Goal: Find specific page/section: Find specific page/section

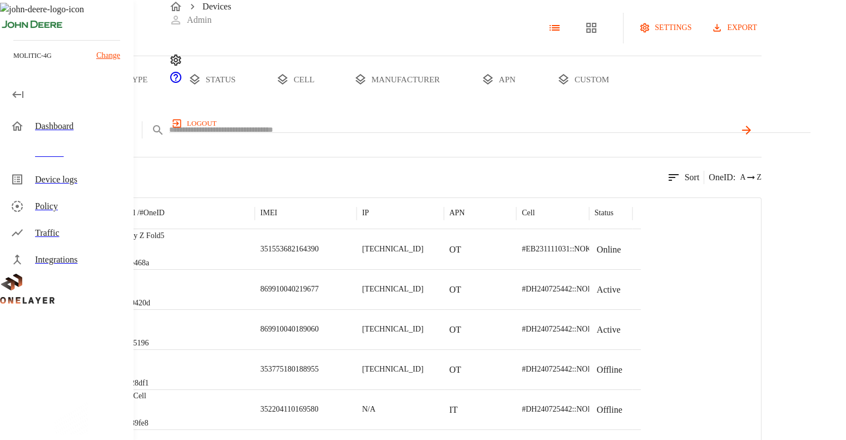
click at [165, 137] on icon at bounding box center [157, 130] width 13 height 13
click at [76, 144] on button "add filter" at bounding box center [38, 129] width 76 height 27
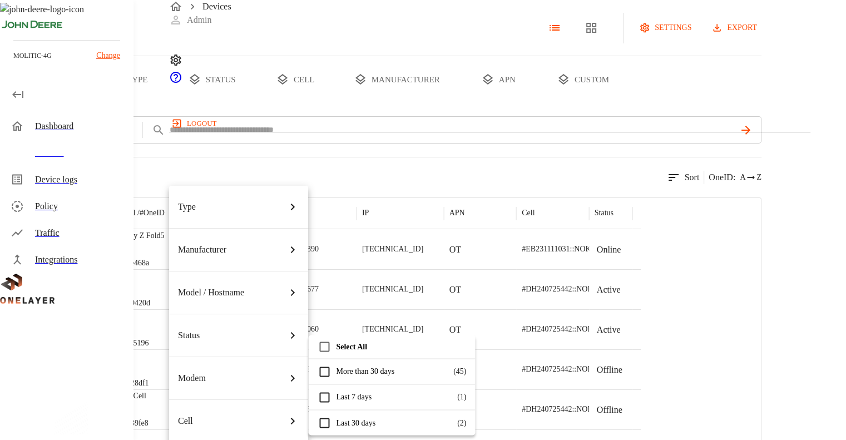
click at [210, 406] on div "Cell" at bounding box center [238, 421] width 121 height 31
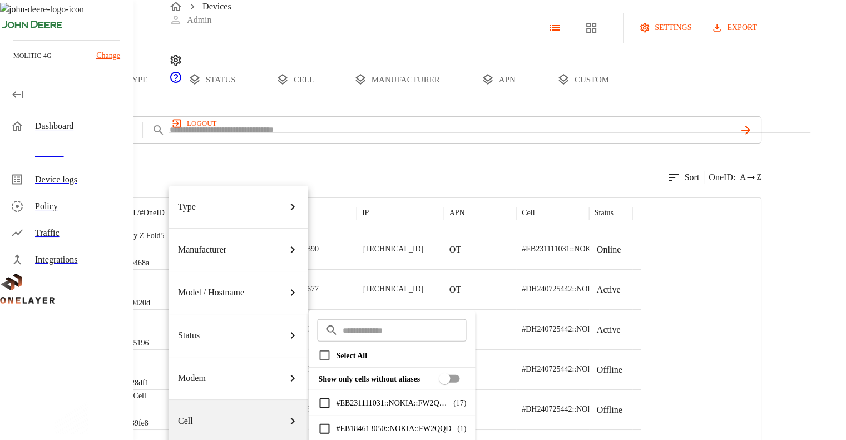
click at [381, 329] on input "text" at bounding box center [405, 329] width 124 height 29
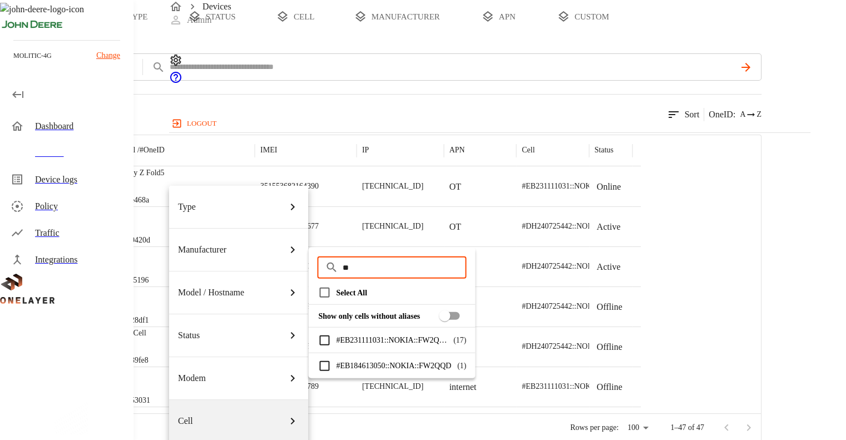
scroll to position [111, 0]
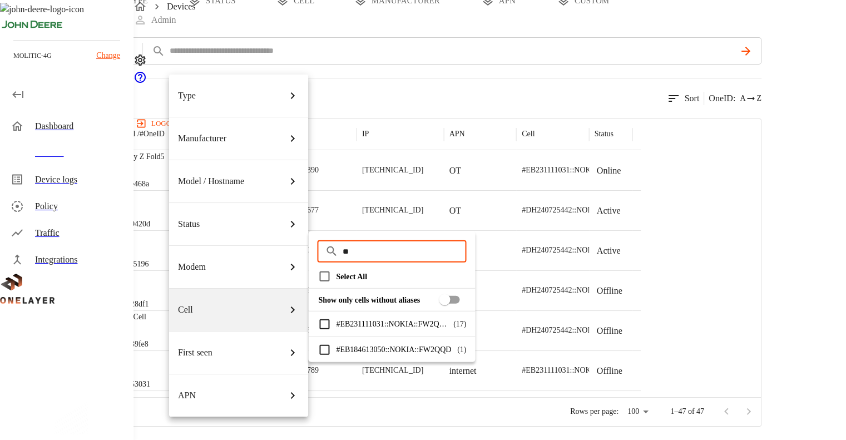
type input "*"
type input "***"
click at [511, 91] on div at bounding box center [423, 220] width 846 height 440
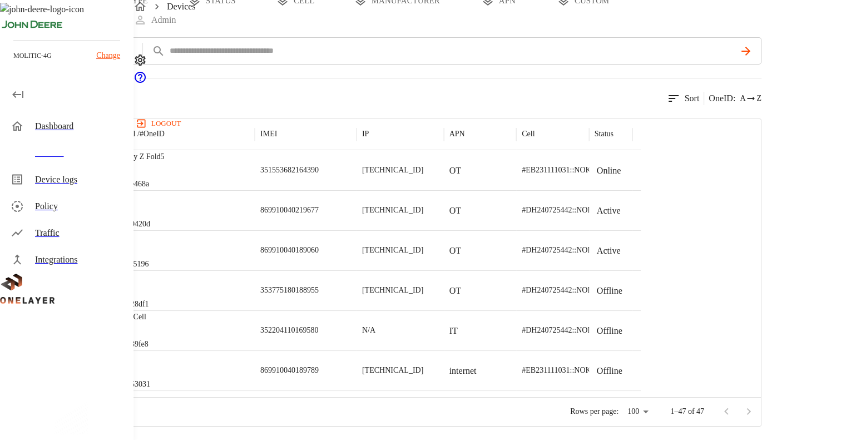
click at [70, 184] on div "Device logs" at bounding box center [80, 179] width 90 height 13
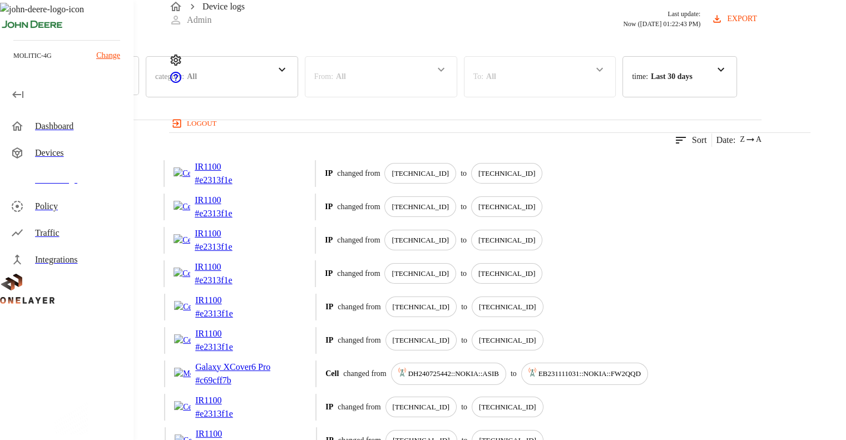
click at [65, 215] on div "Policy" at bounding box center [68, 206] width 132 height 27
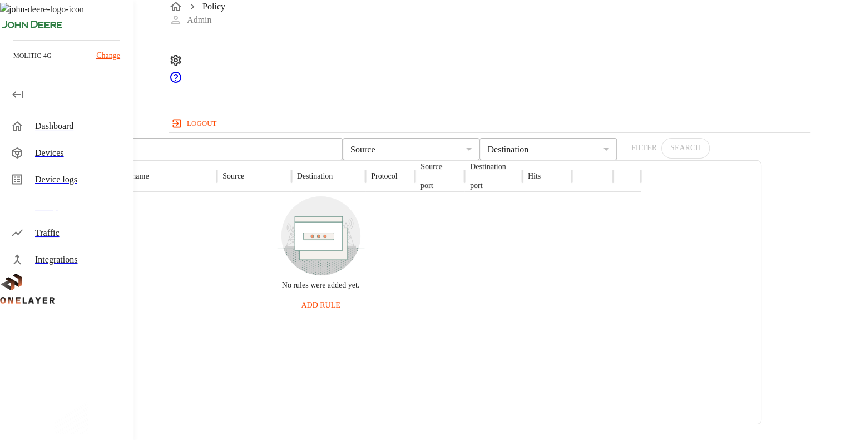
click at [77, 125] on div "Dashboard" at bounding box center [80, 126] width 90 height 13
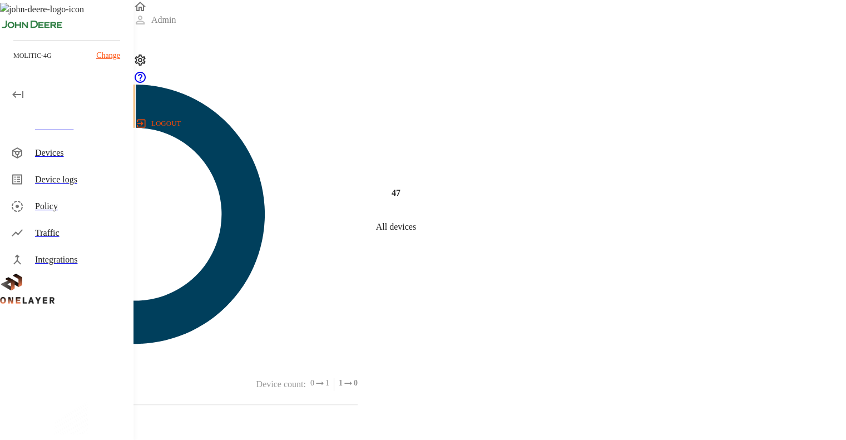
scroll to position [389, 0]
